Goal: Navigation & Orientation: Find specific page/section

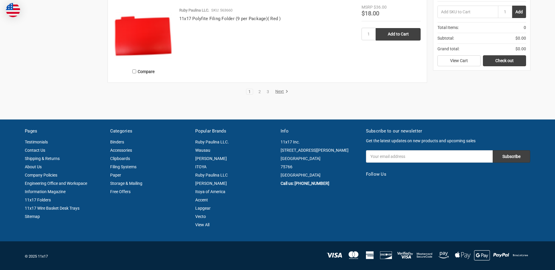
scroll to position [1253, 0]
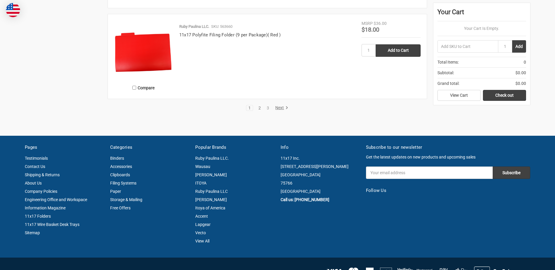
click at [258, 109] on link "2" at bounding box center [259, 108] width 6 height 4
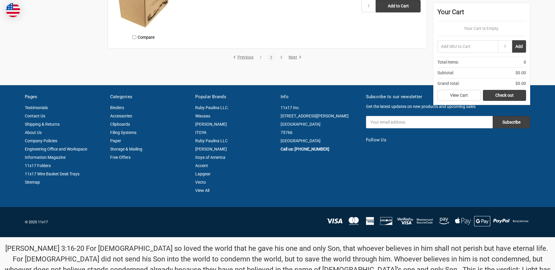
scroll to position [1270, 0]
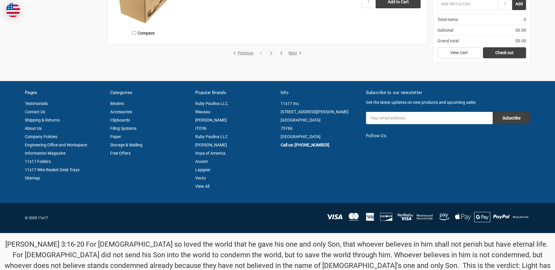
click at [279, 51] on link "3" at bounding box center [281, 53] width 6 height 4
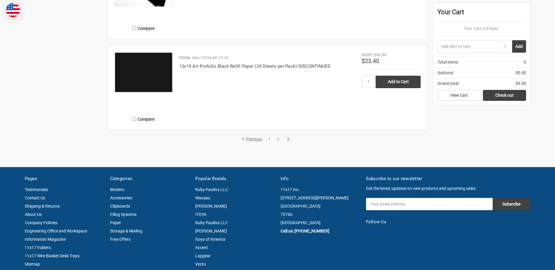
scroll to position [827, 0]
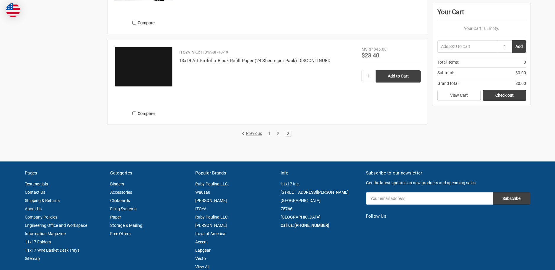
scroll to position [942, 0]
